Goal: Contribute content: Add original content to the website for others to see

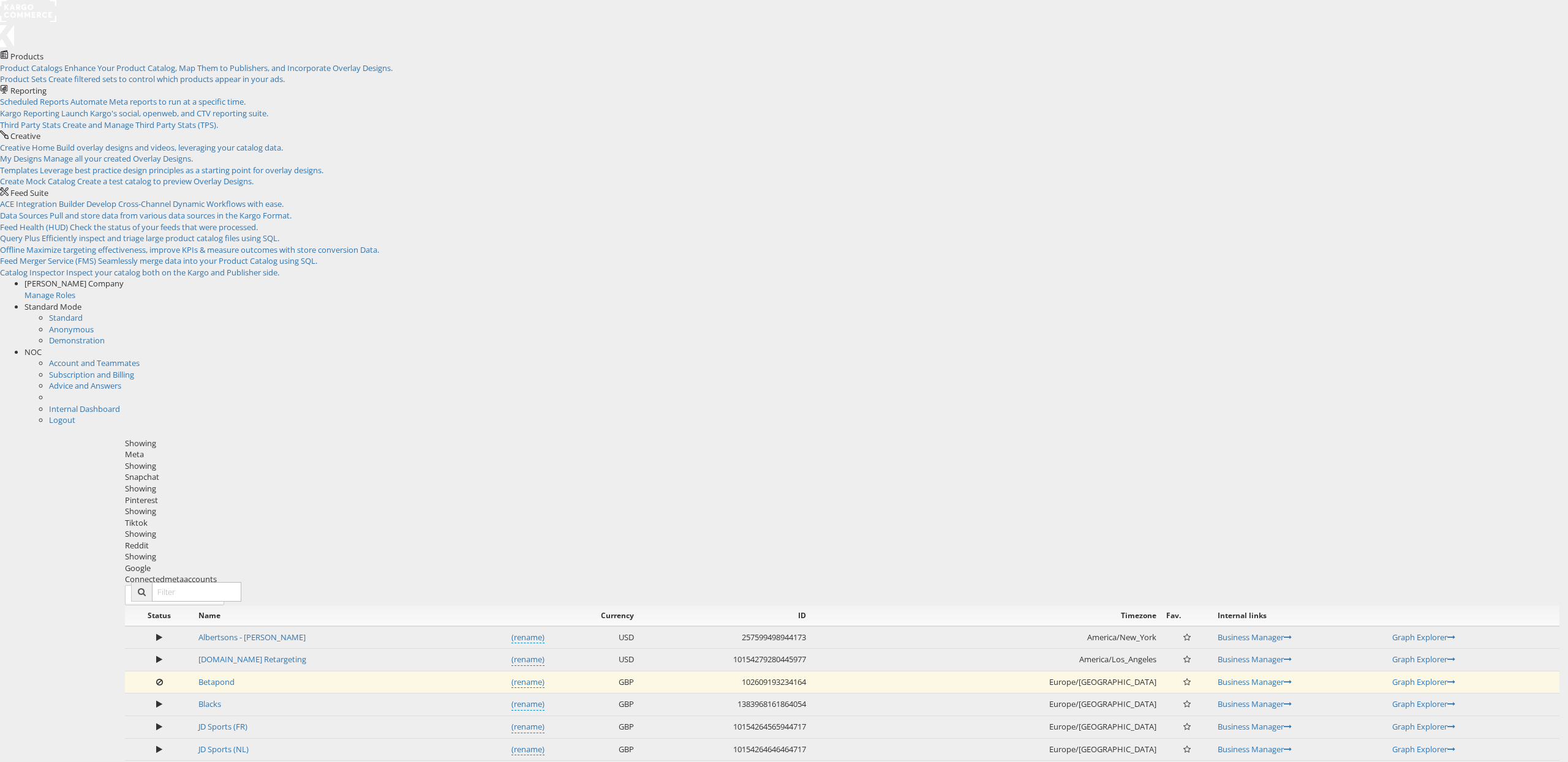
click at [42, 347] on span "NOC" at bounding box center [34, 352] width 17 height 11
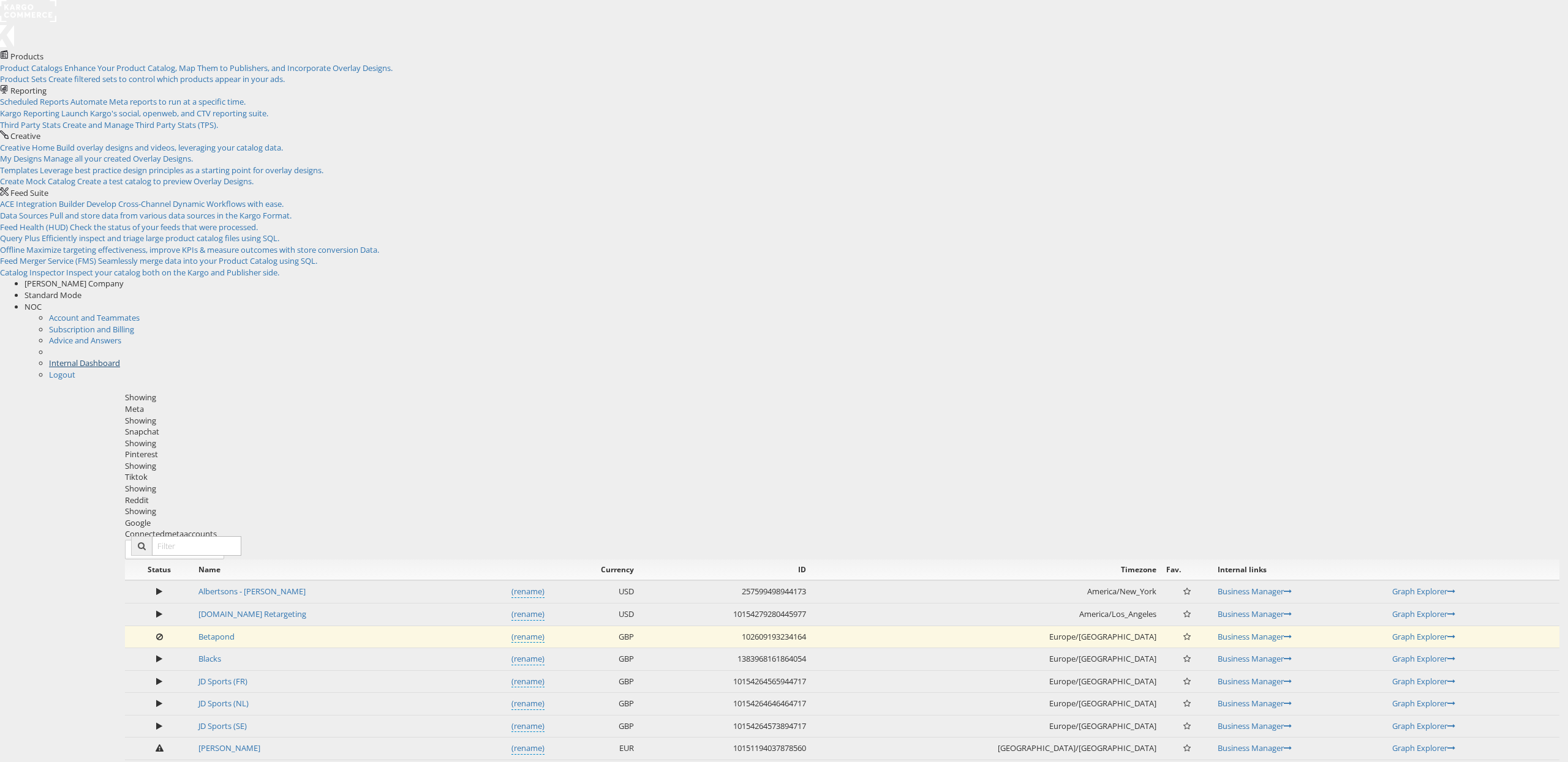
click at [120, 358] on link "Internal Dashboard" at bounding box center [84, 363] width 71 height 11
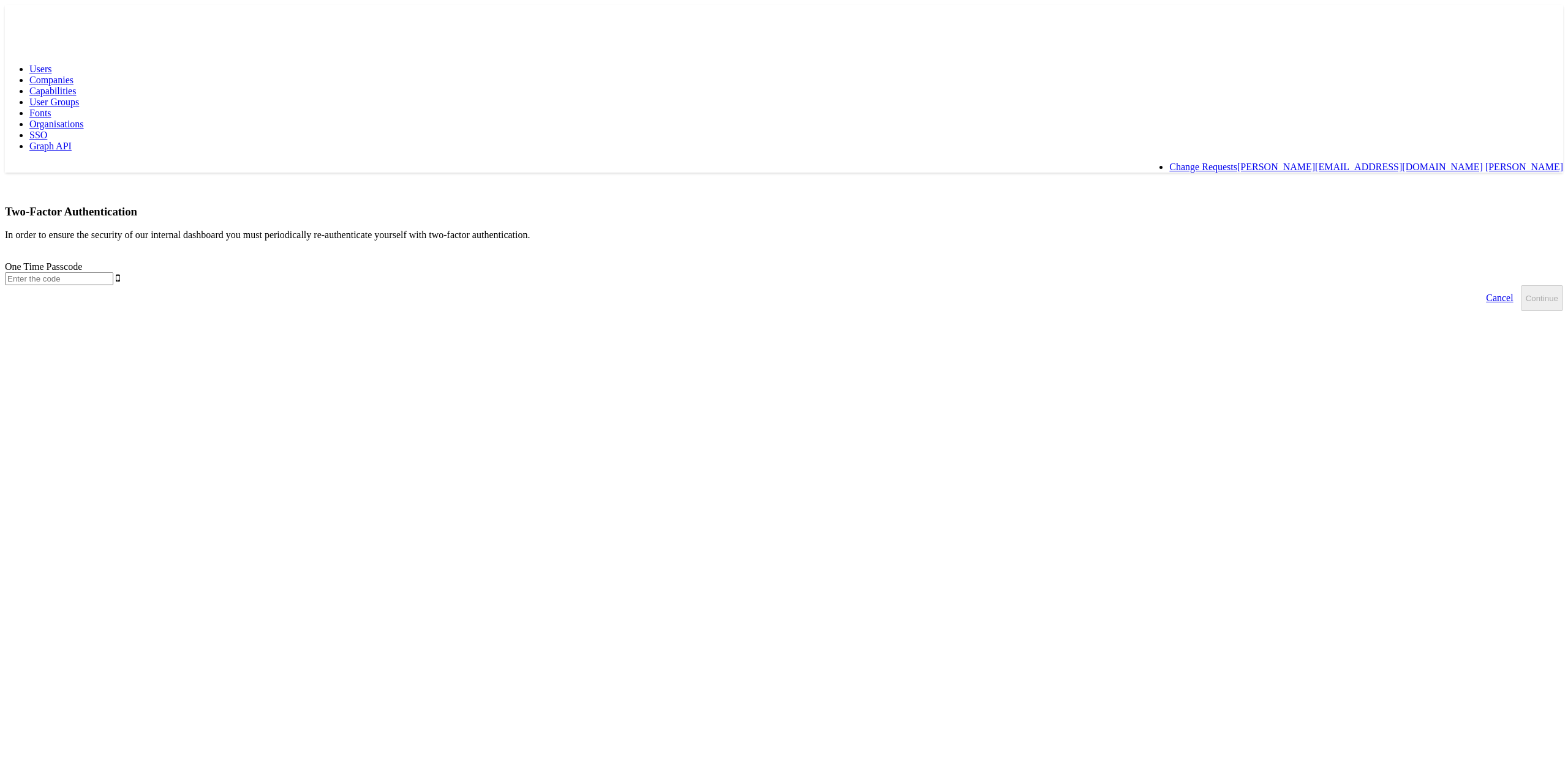
click at [113, 272] on input "text" at bounding box center [59, 279] width 109 height 13
type input "477822"
click at [1521, 286] on button "Continue" at bounding box center [1542, 298] width 42 height 25
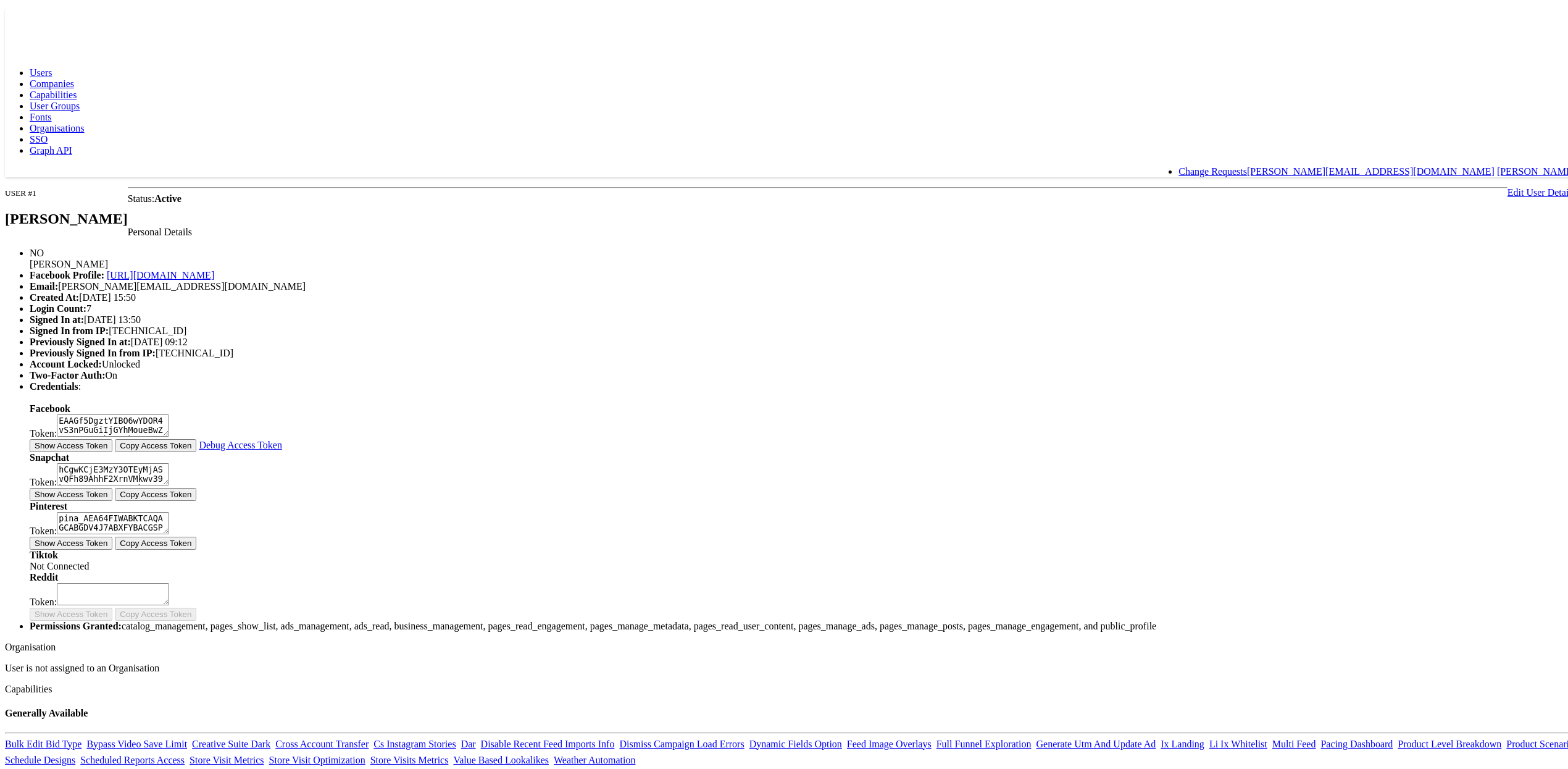
click at [76, 87] on span "Capabilities" at bounding box center [53, 92] width 47 height 10
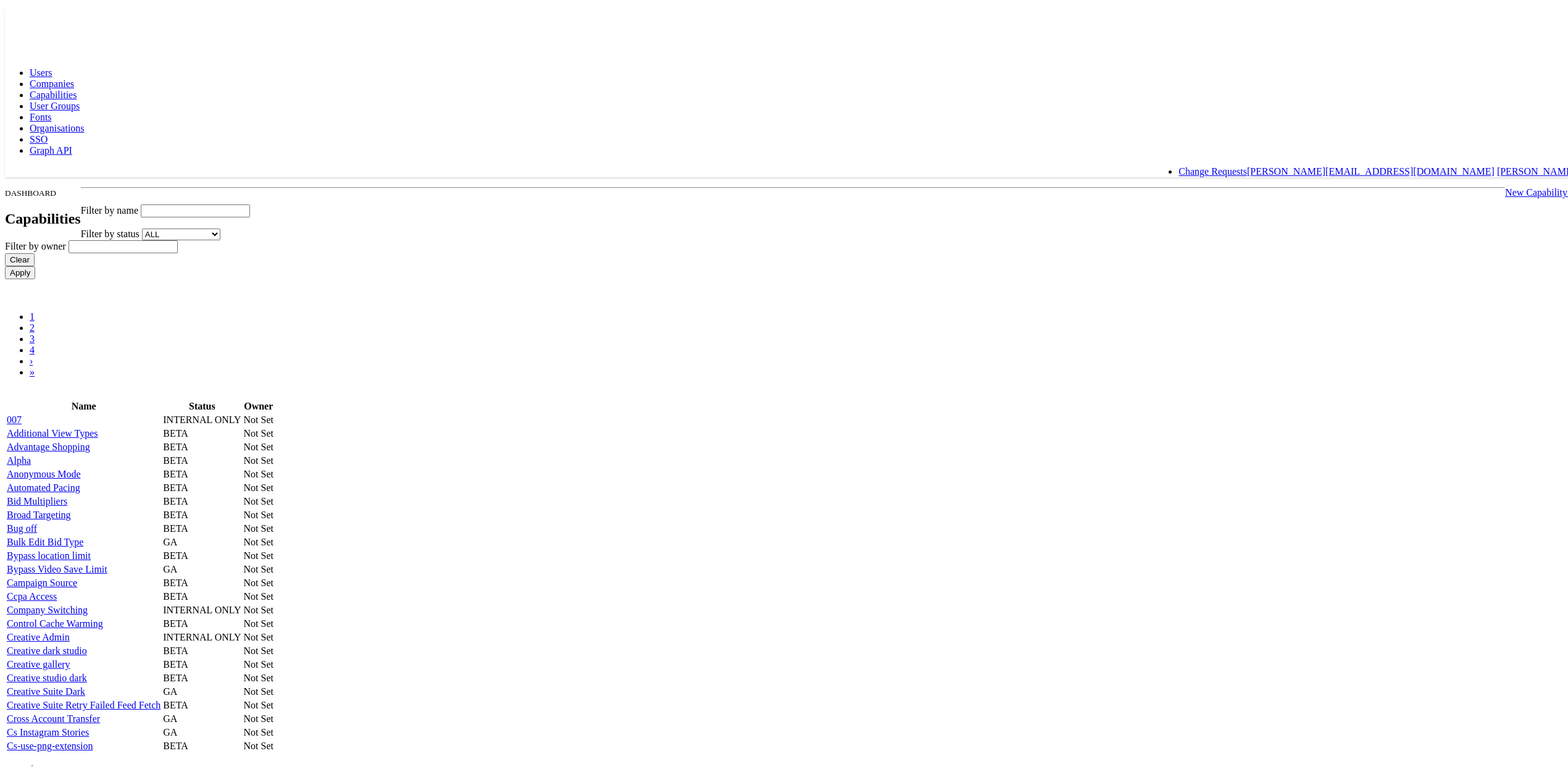
click at [250, 201] on input "text" at bounding box center [195, 208] width 109 height 13
type input "dc"
click at [5, 263] on input "Apply" at bounding box center [20, 270] width 30 height 13
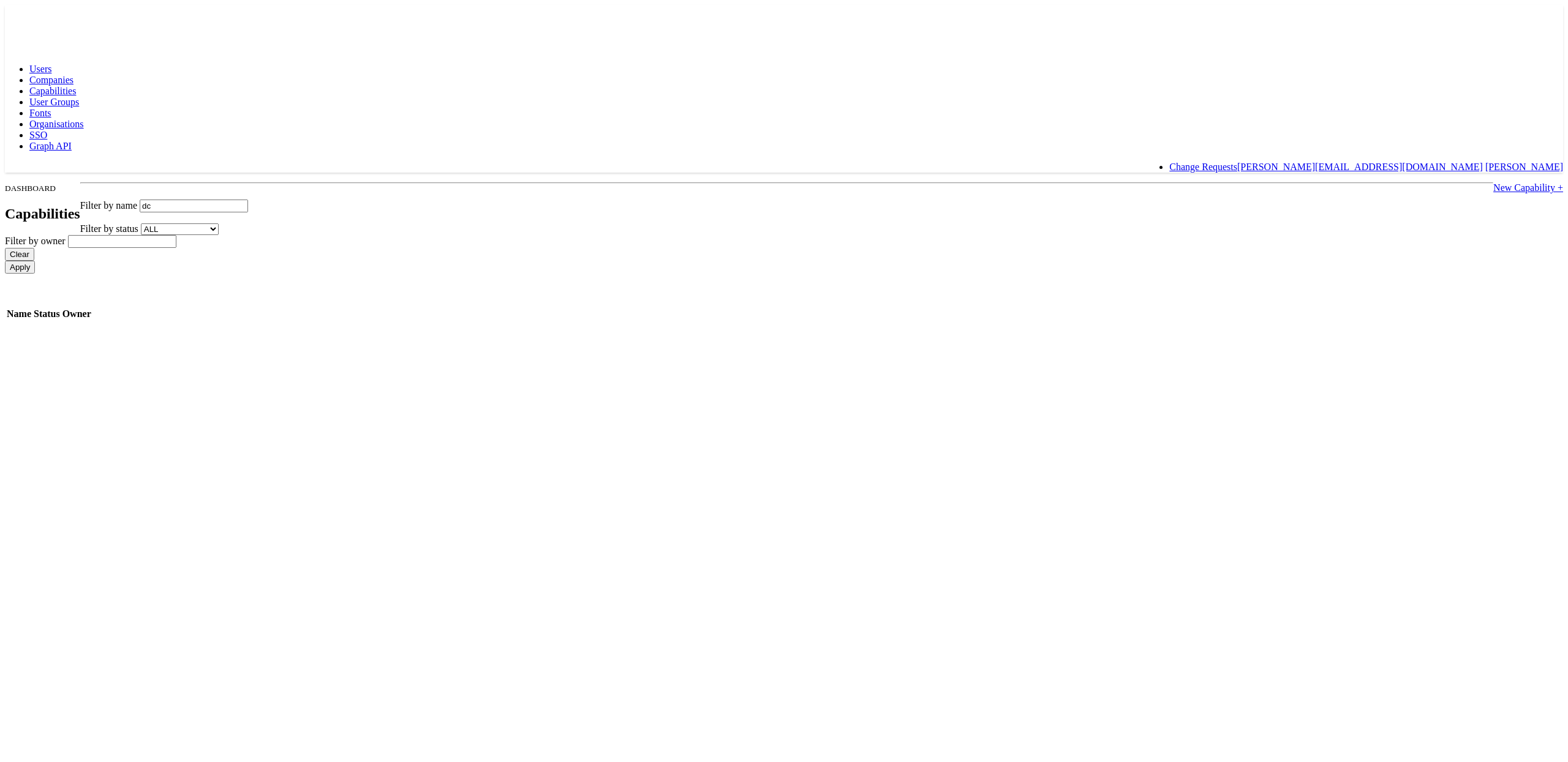
click at [1493, 182] on link "New Capability +" at bounding box center [1528, 187] width 70 height 10
click at [272, 200] on input "Id" at bounding box center [217, 206] width 109 height 13
type input "dc2"
click at [287, 236] on input "Name" at bounding box center [233, 230] width 109 height 13
type input "Digital Circulars 2.0"
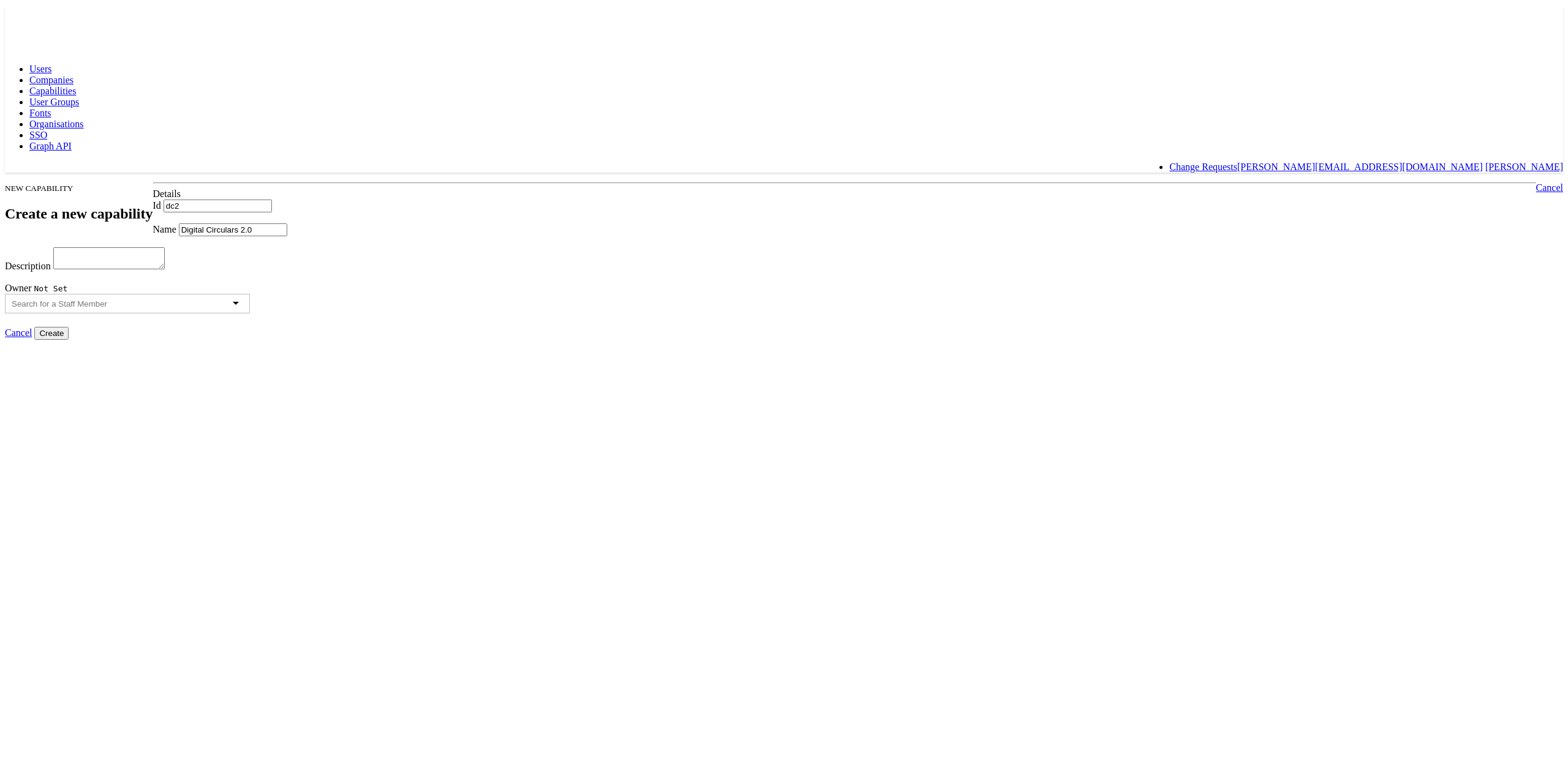
click at [165, 270] on textarea "Description" at bounding box center [109, 258] width 112 height 22
drag, startPoint x: 556, startPoint y: 240, endPoint x: 408, endPoint y: 235, distance: 148.1
click at [408, 235] on body "Users Companies Capabilities User Groups Fonts Organisations SSO Graph API Chan…" at bounding box center [784, 173] width 1559 height 335
click at [165, 270] on textarea "Description" at bounding box center [109, 258] width 112 height 22
paste textarea "Digital Circulars 2.0"
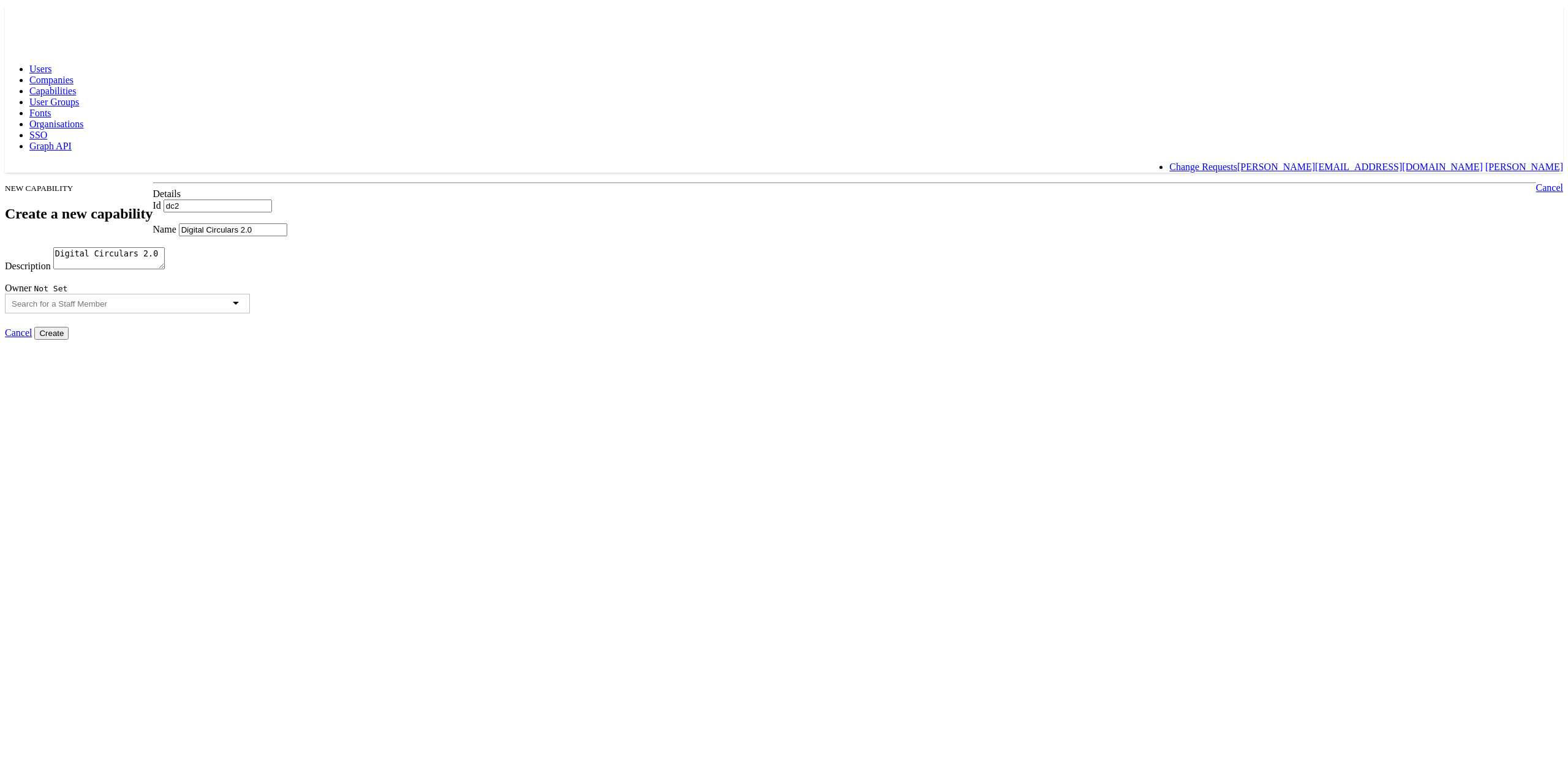
type textarea "Digital Circulars 2.0"
click at [250, 313] on div at bounding box center [128, 303] width 245 height 20
click at [250, 313] on div "nige" at bounding box center [128, 303] width 245 height 20
drag, startPoint x: 674, startPoint y: 350, endPoint x: 623, endPoint y: 350, distance: 51.0
click at [250, 313] on div "nige" at bounding box center [128, 303] width 245 height 20
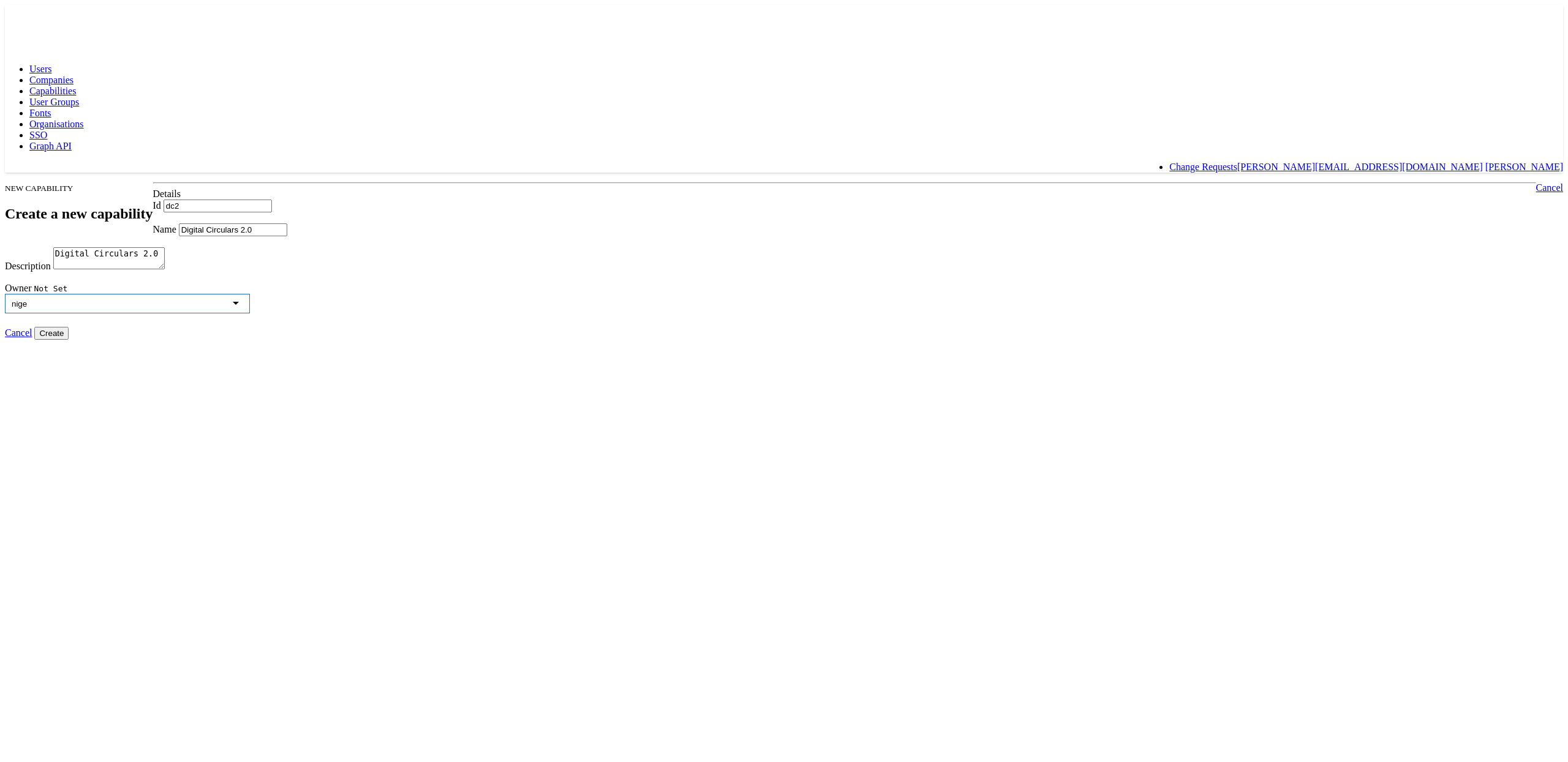
drag, startPoint x: 592, startPoint y: 345, endPoint x: 427, endPoint y: 347, distance: 165.0
click at [428, 339] on div "NEW CAPABILITY Create a new capability Cancel Details Id dc2 Name Digital Circu…" at bounding box center [784, 261] width 1559 height 157
type input "n"
click at [69, 339] on input "Create" at bounding box center [51, 334] width 34 height 13
type input "Creating..."
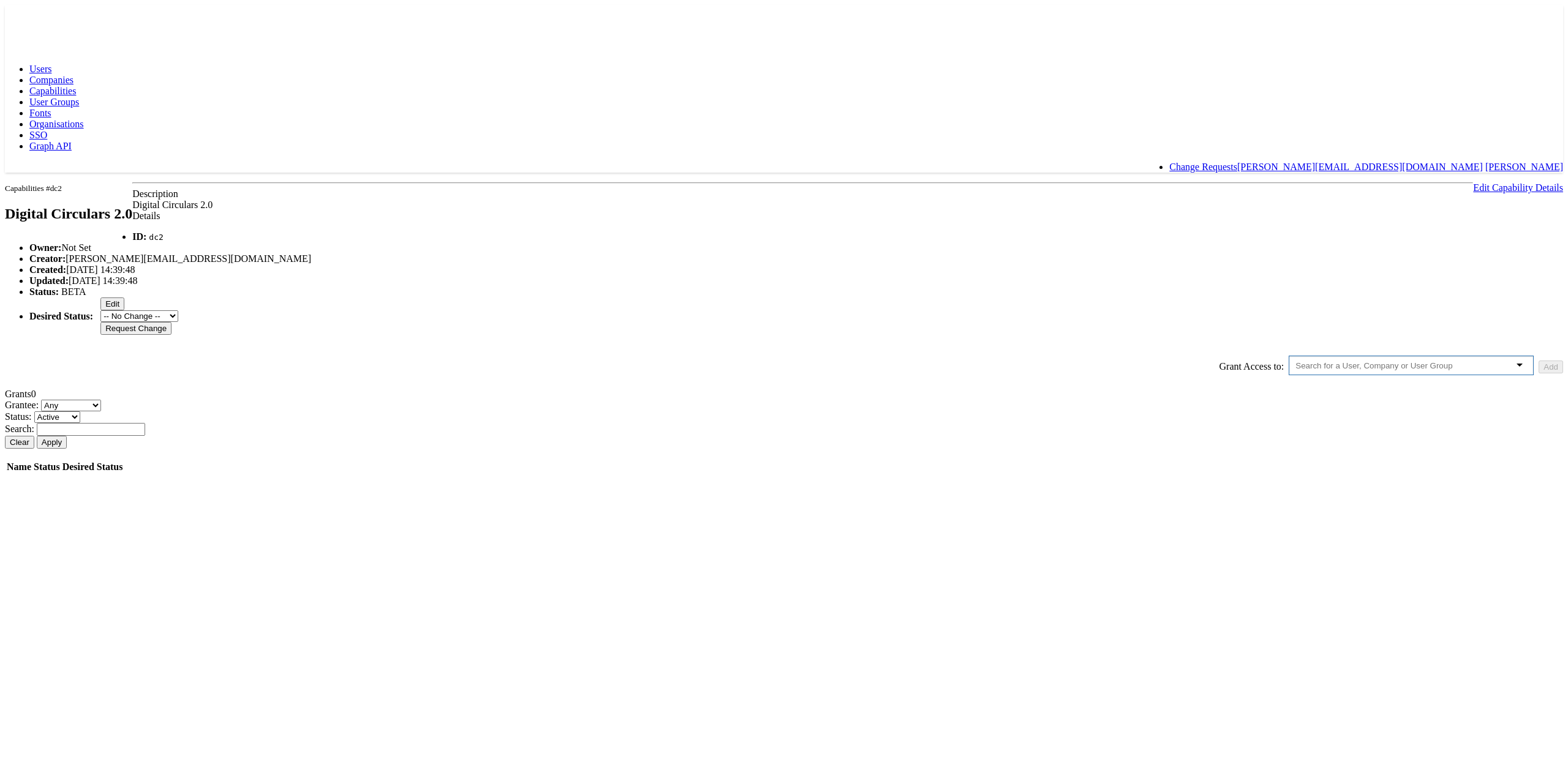
click at [1295, 370] on input "text" at bounding box center [1384, 366] width 179 height 9
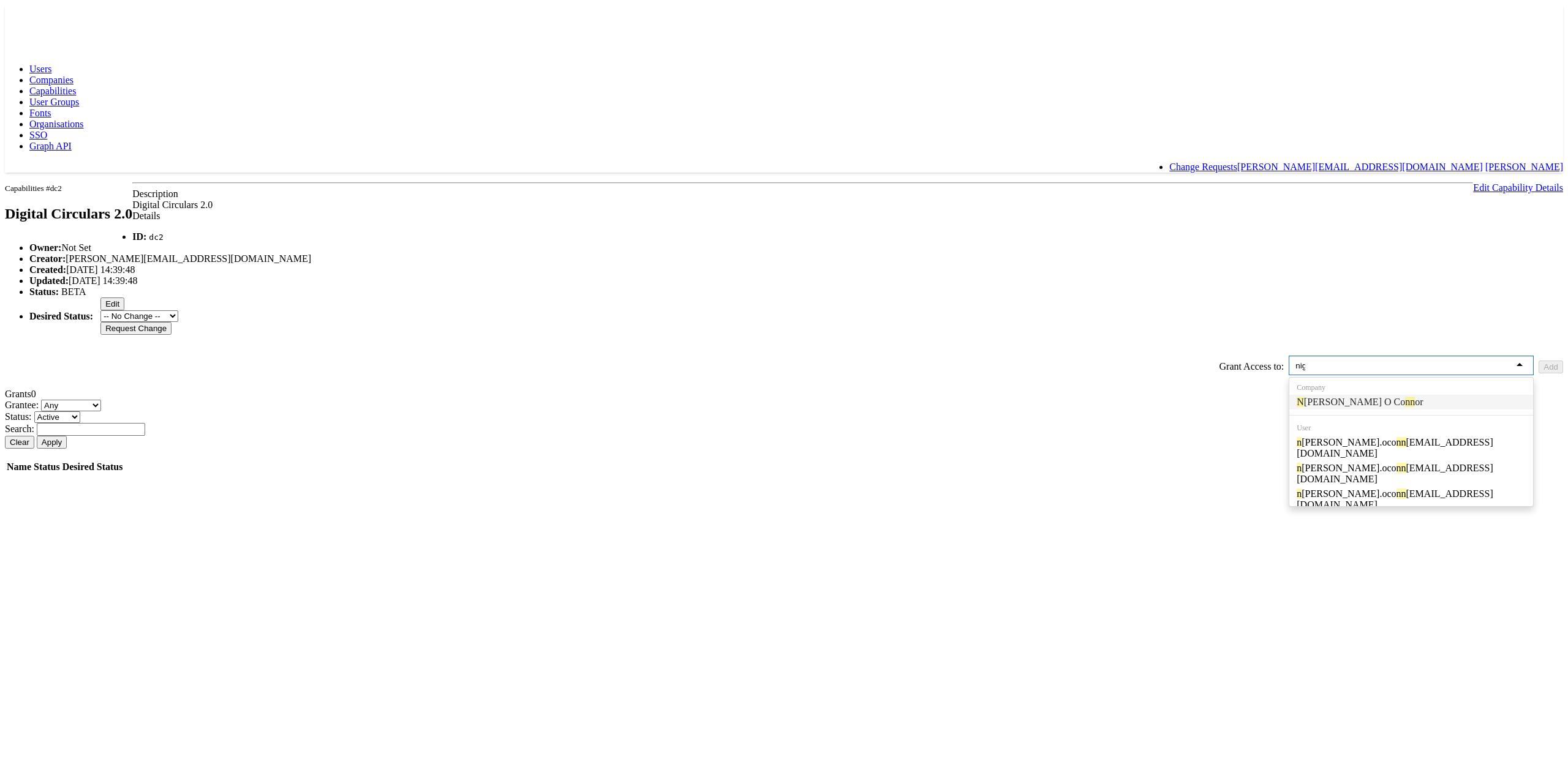
type input "nige"
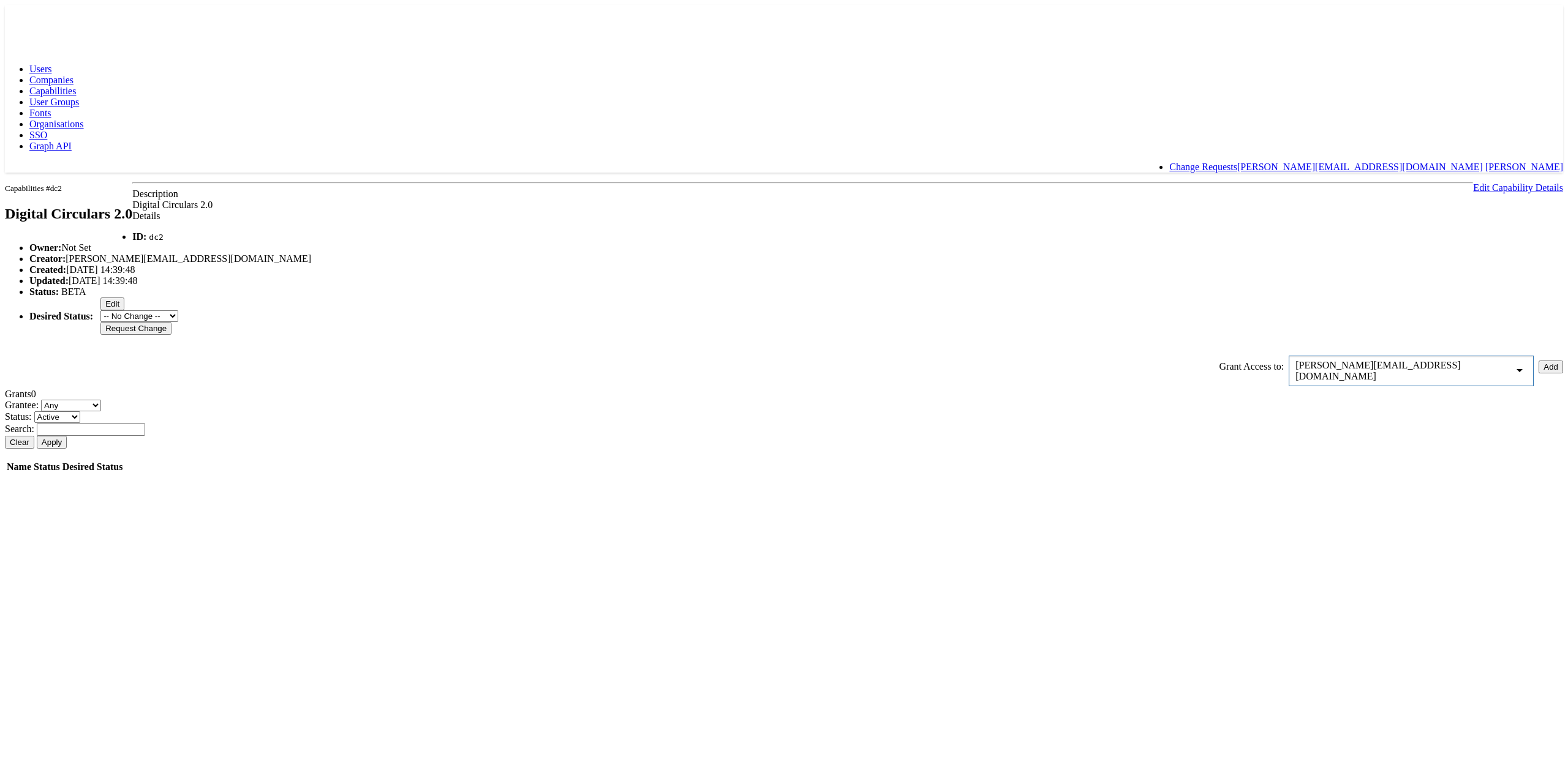
click at [1539, 374] on button "Add" at bounding box center [1551, 367] width 25 height 13
click at [198, 499] on input "Approve" at bounding box center [177, 492] width 40 height 13
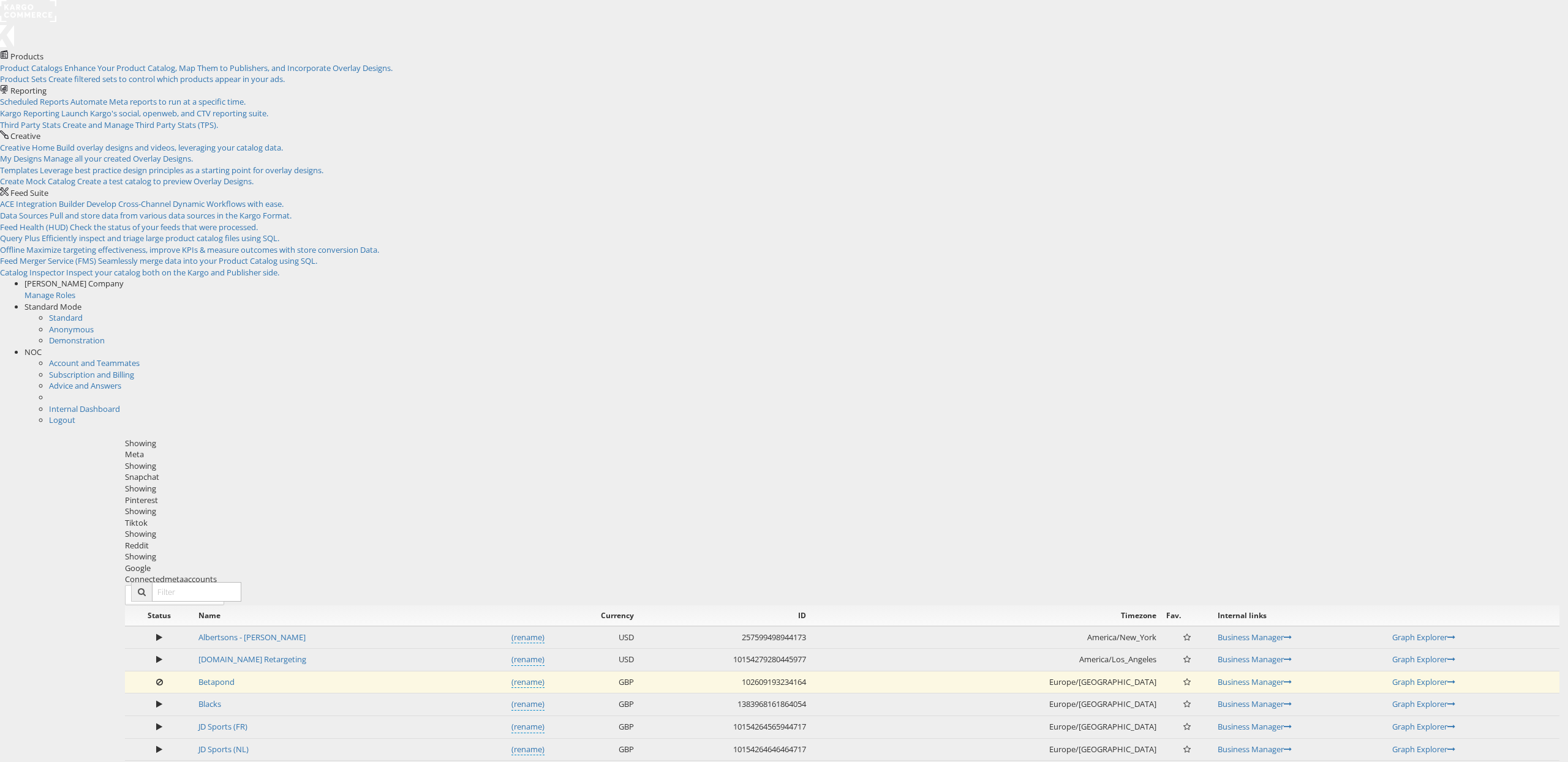
click at [1543, 347] on div "NOC" at bounding box center [796, 353] width 1543 height 12
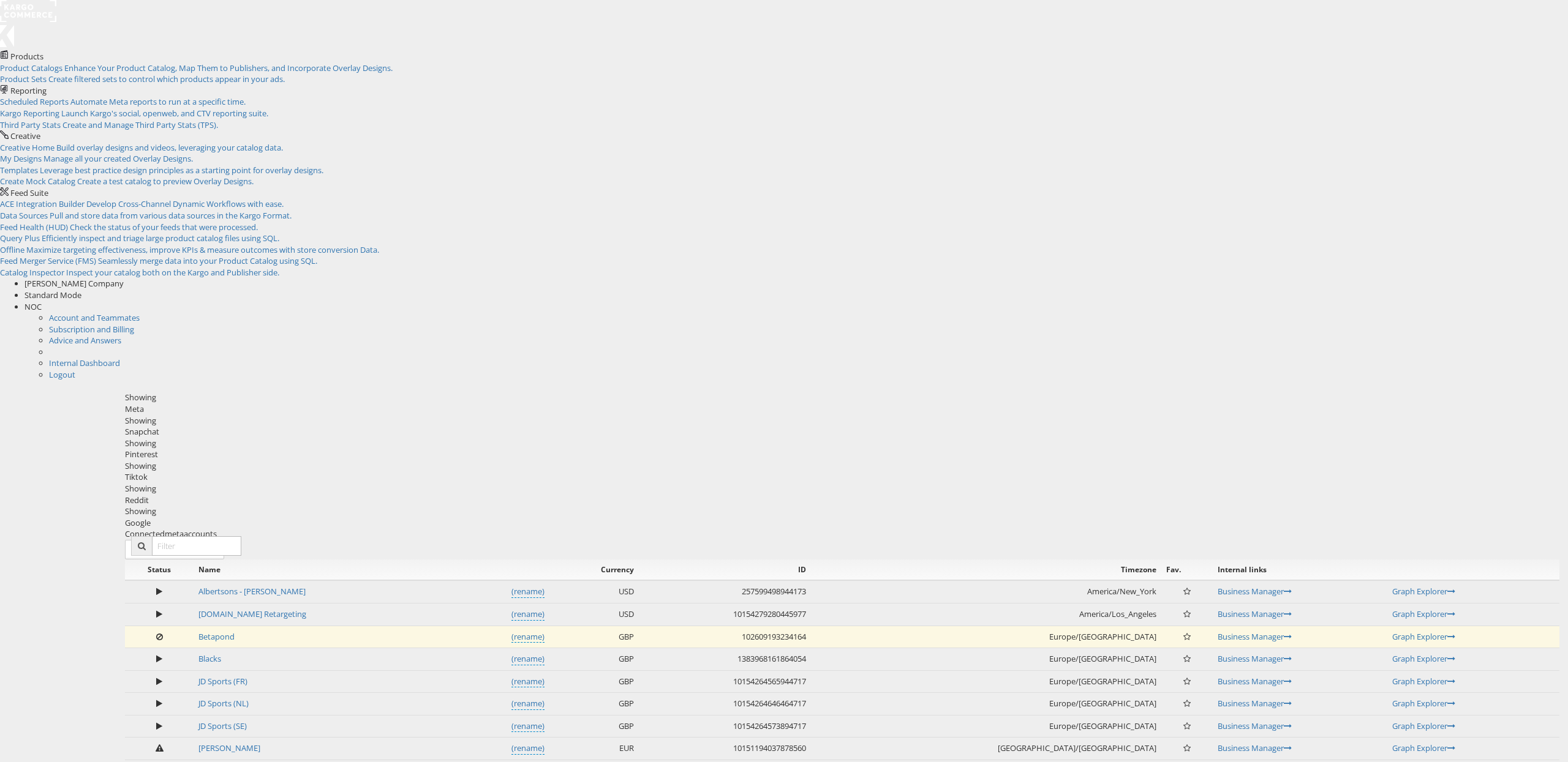
click at [346, 559] on div "Status Name Currency ID Timezone Fav. Internal links Albertsons - [PERSON_NAME]…" at bounding box center [842, 760] width 1435 height 401
